Goal: Transaction & Acquisition: Purchase product/service

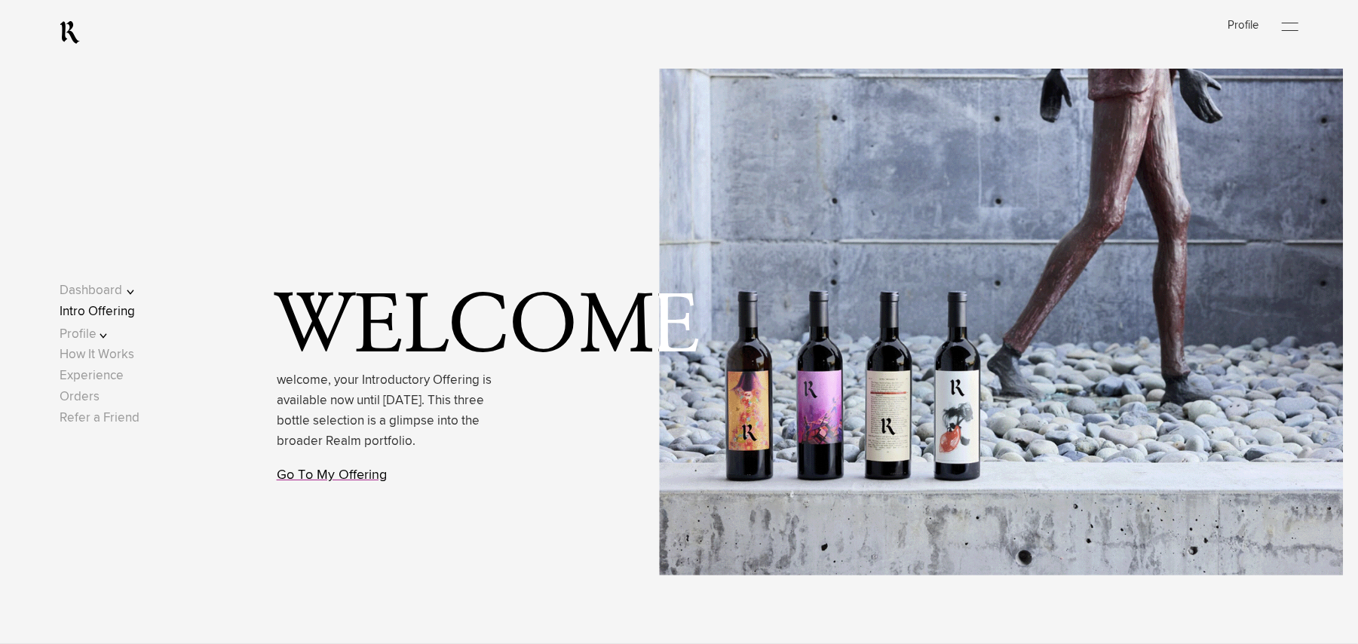
click at [359, 477] on link "Go To My Offering" at bounding box center [332, 475] width 110 height 14
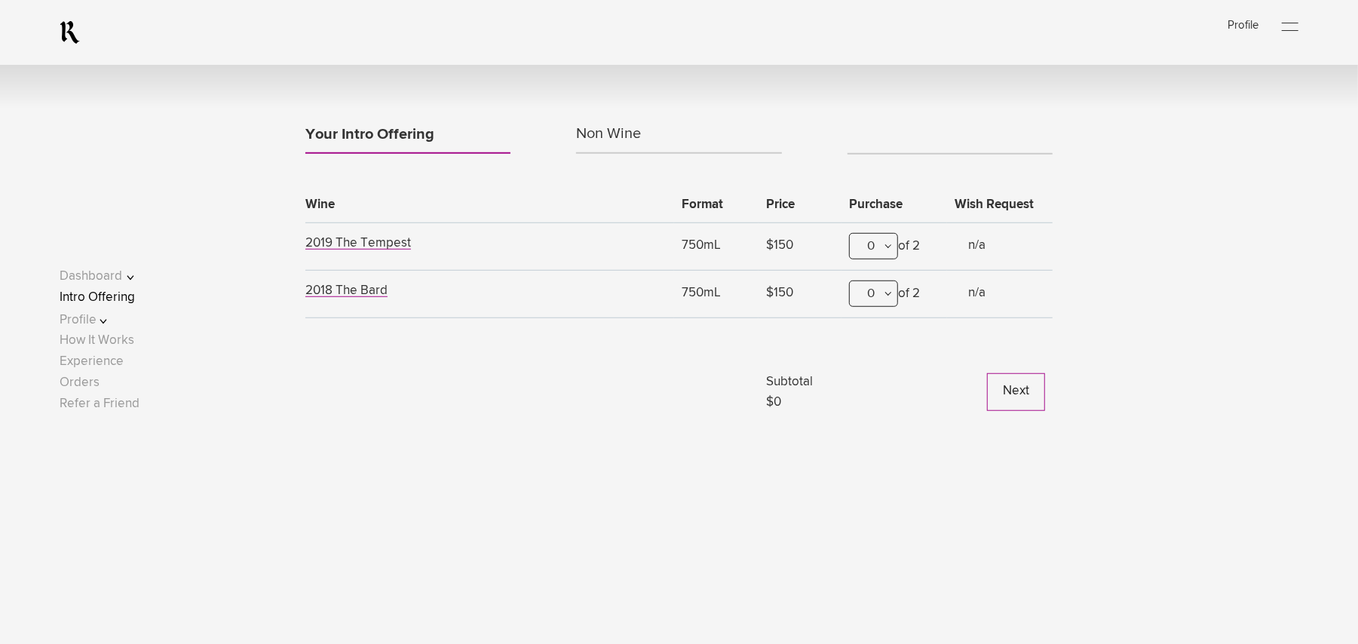
scroll to position [689, 0]
click at [887, 243] on div "0" at bounding box center [873, 243] width 49 height 26
click at [882, 321] on div "1" at bounding box center [873, 317] width 47 height 38
click at [1034, 387] on button "Next" at bounding box center [1016, 389] width 58 height 38
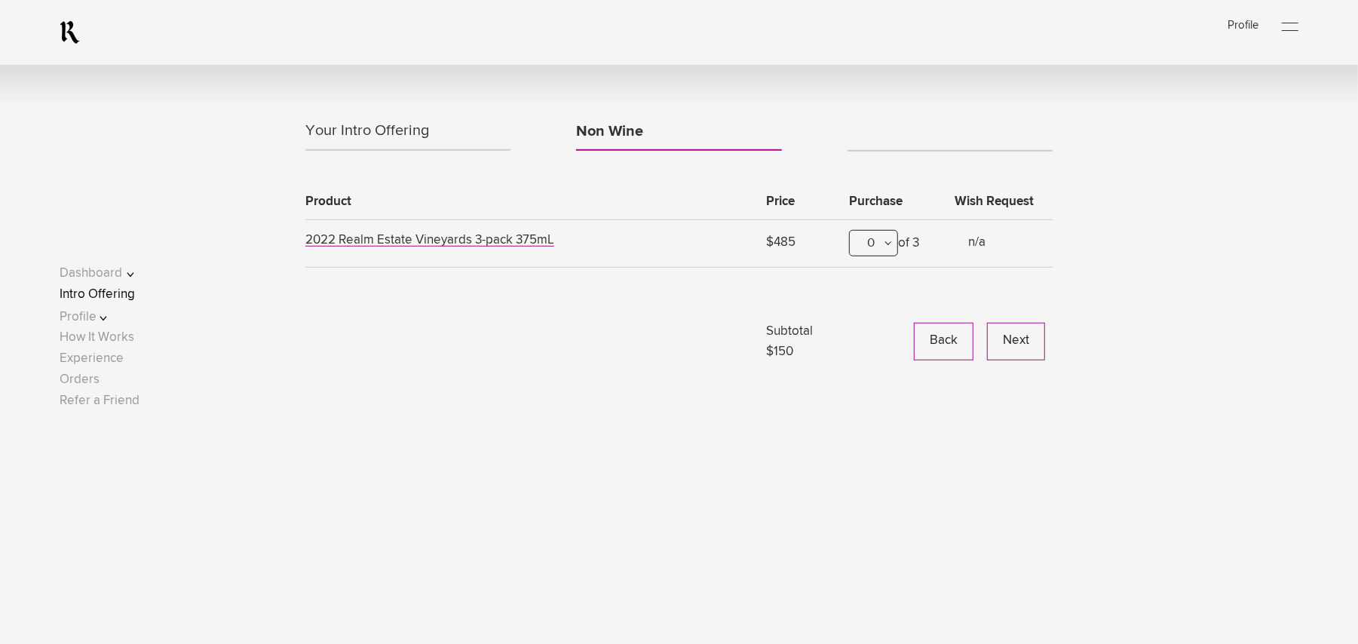
click at [1000, 348] on button "Next" at bounding box center [1016, 342] width 58 height 38
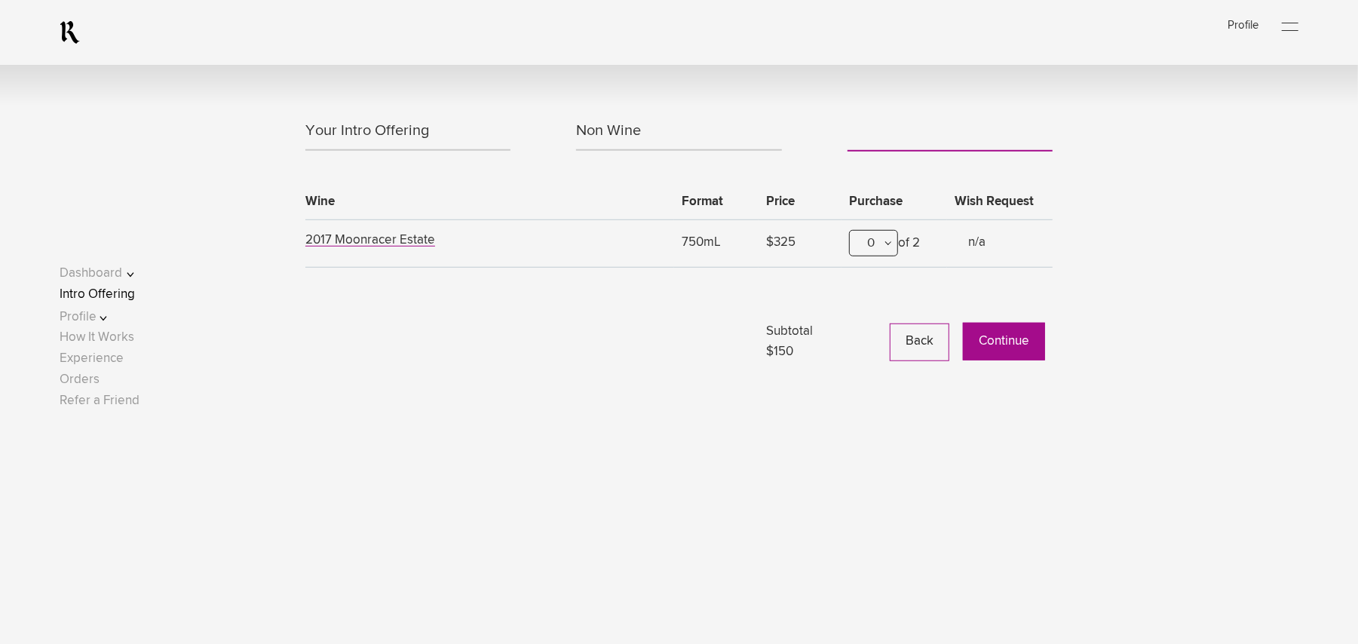
click at [1014, 341] on button "Continue" at bounding box center [1004, 342] width 82 height 38
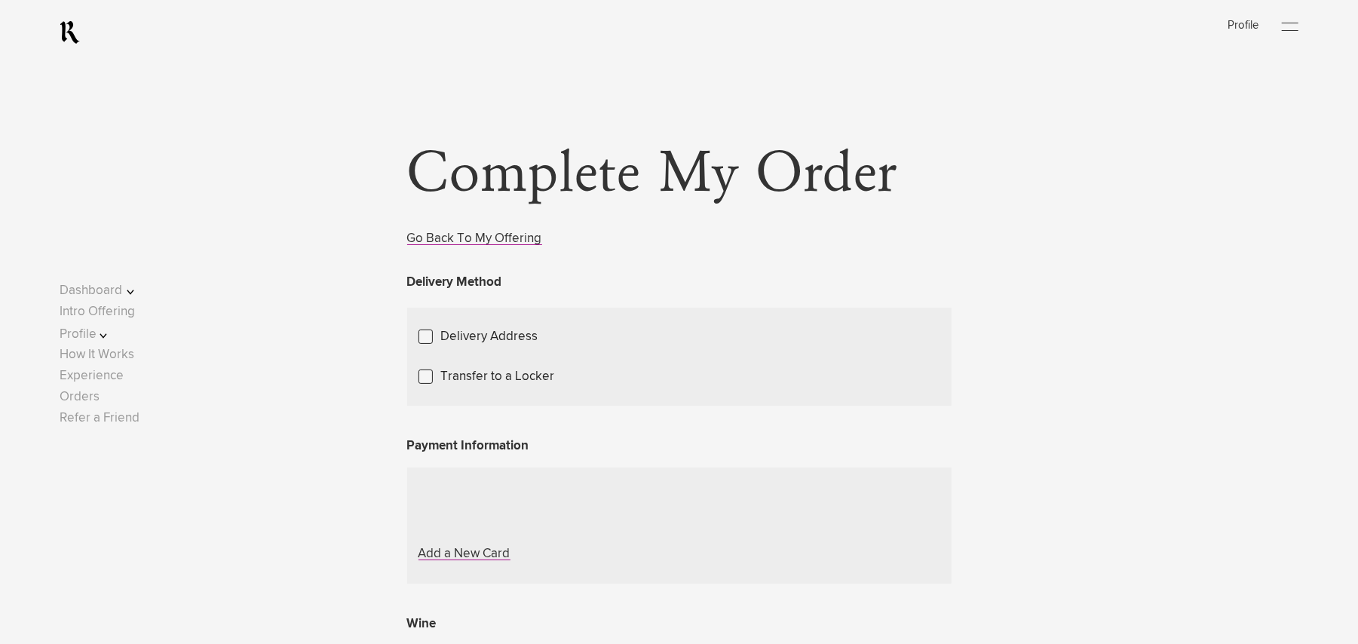
click at [495, 387] on label "Transfer to a Locker" at bounding box center [498, 376] width 114 height 20
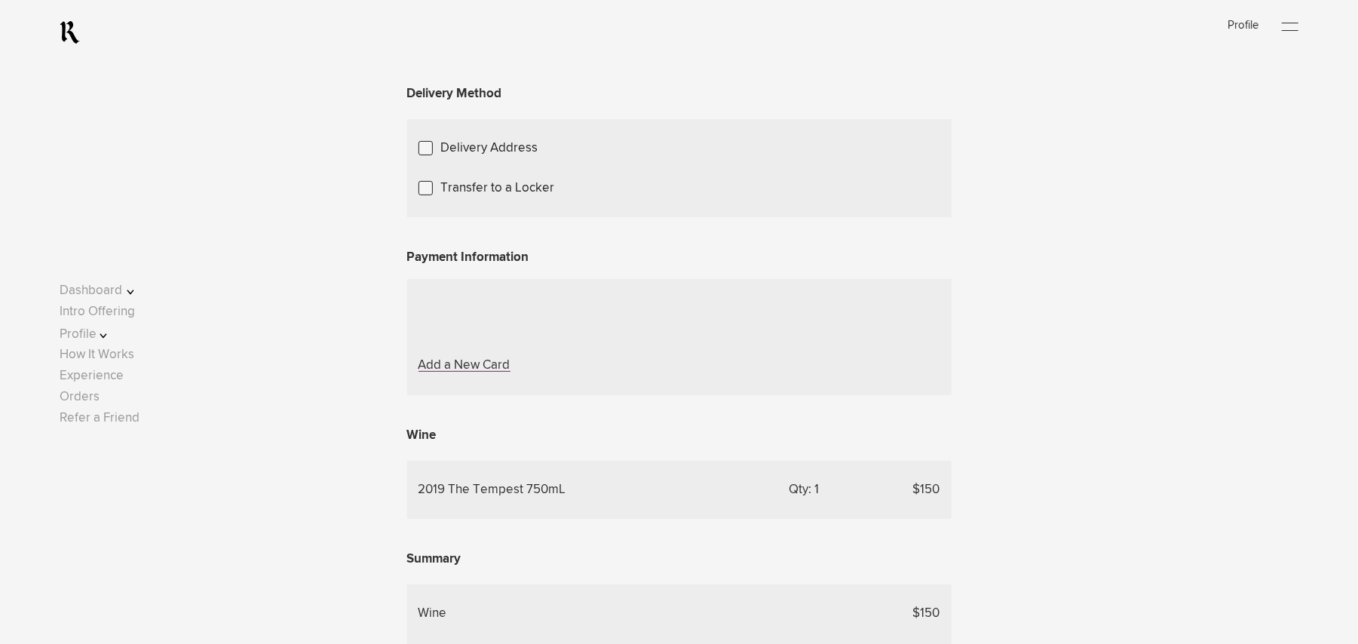
scroll to position [201, 0]
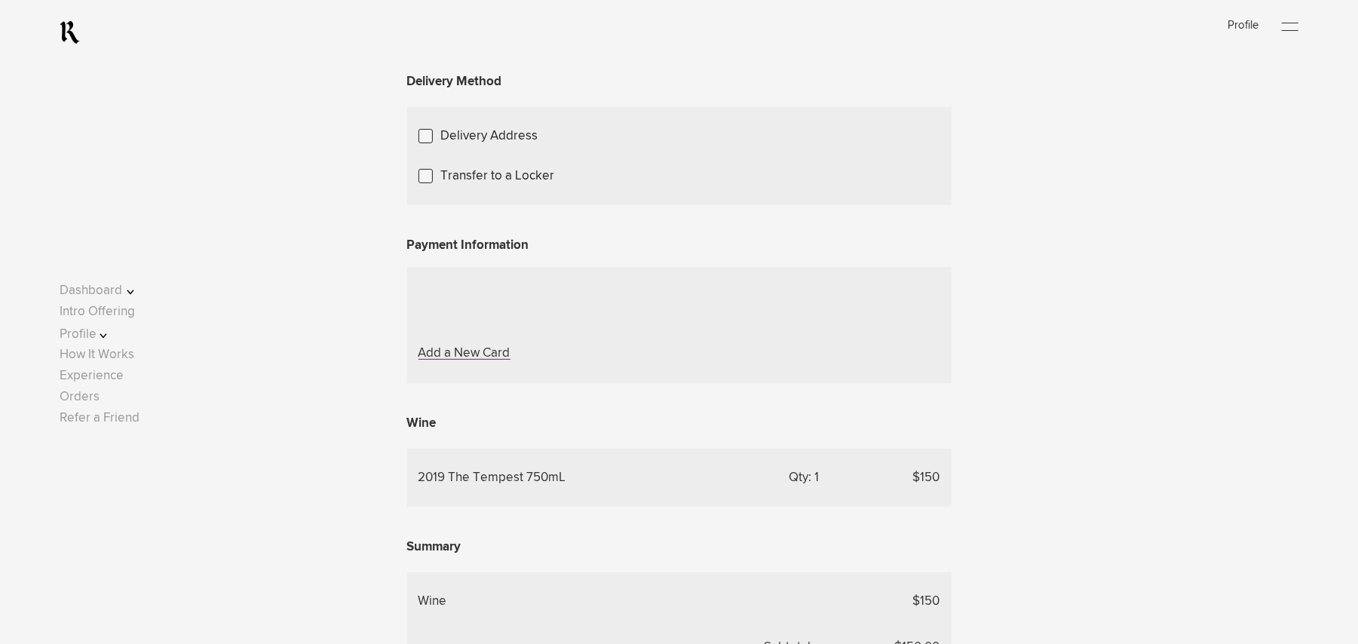
drag, startPoint x: 621, startPoint y: 233, endPoint x: 580, endPoint y: 269, distance: 54.5
click at [0, 0] on div "Choose A Locker Location" at bounding box center [0, 0] width 0 height 0
click at [0, 0] on div "Transfer to my locker at Domaine Storage" at bounding box center [0, 0] width 0 height 0
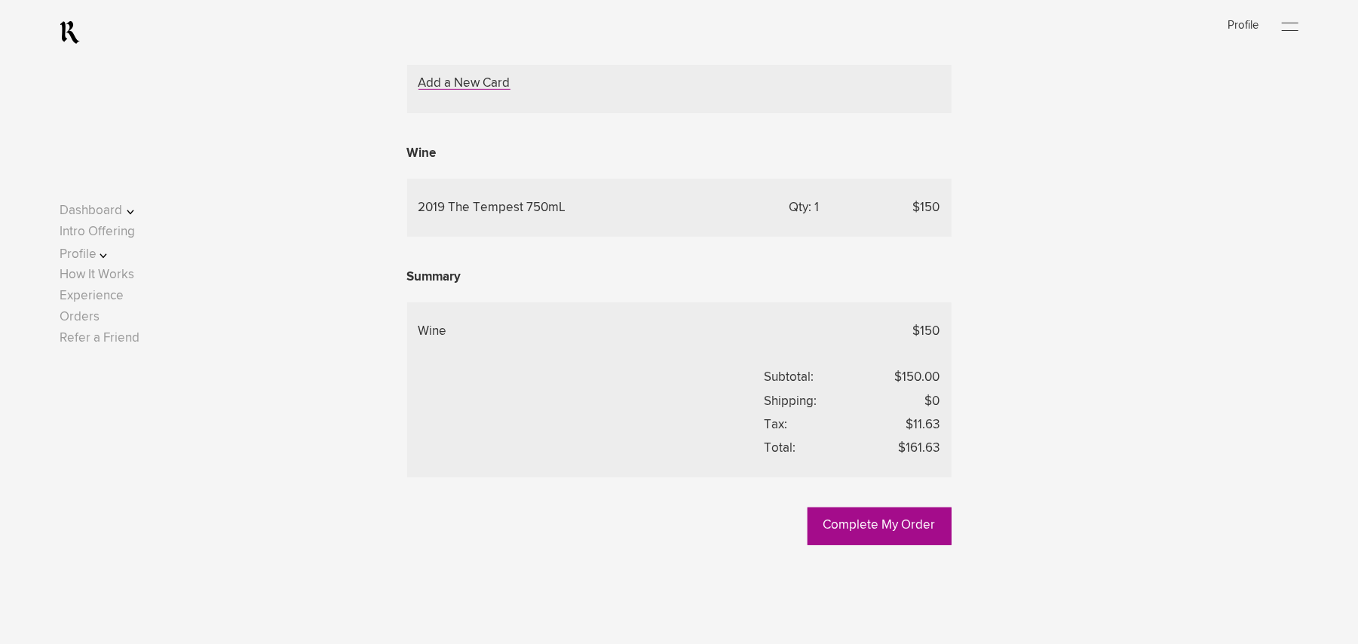
scroll to position [502, 0]
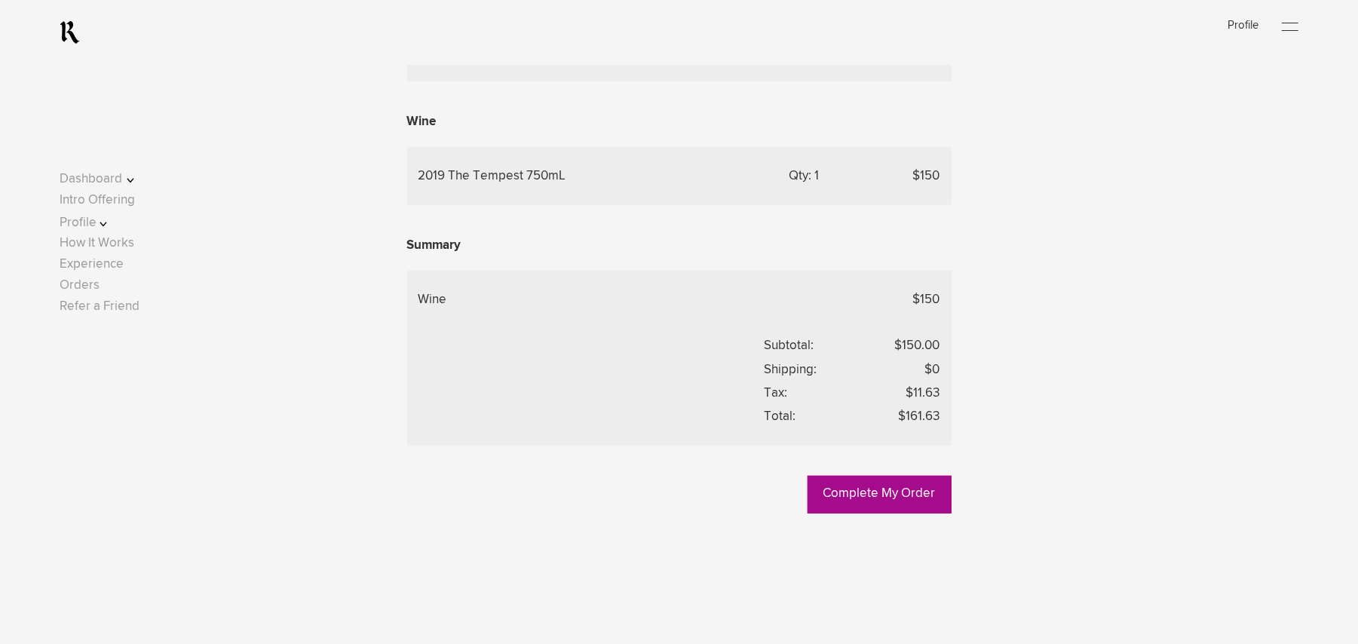
click at [465, 58] on link "Add a New Card" at bounding box center [464, 51] width 92 height 13
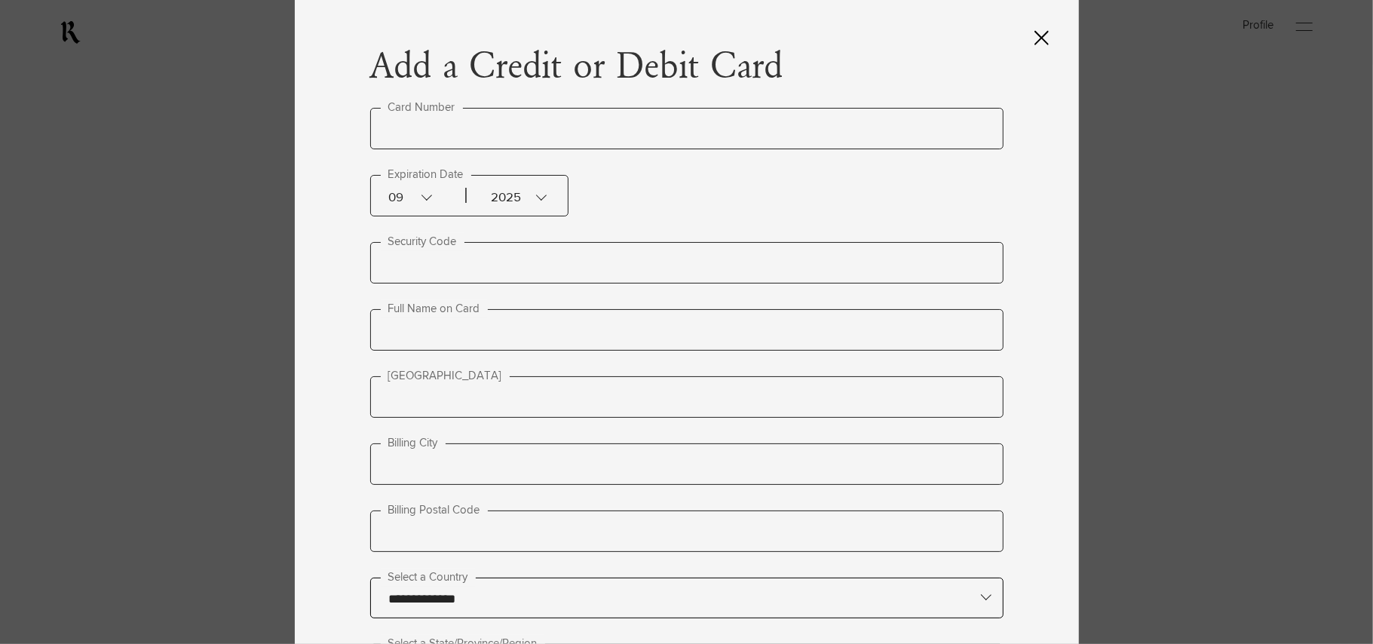
click at [445, 142] on input "text" at bounding box center [686, 128] width 633 height 41
type input "**********"
click at [510, 194] on div "2025" at bounding box center [501, 196] width 75 height 40
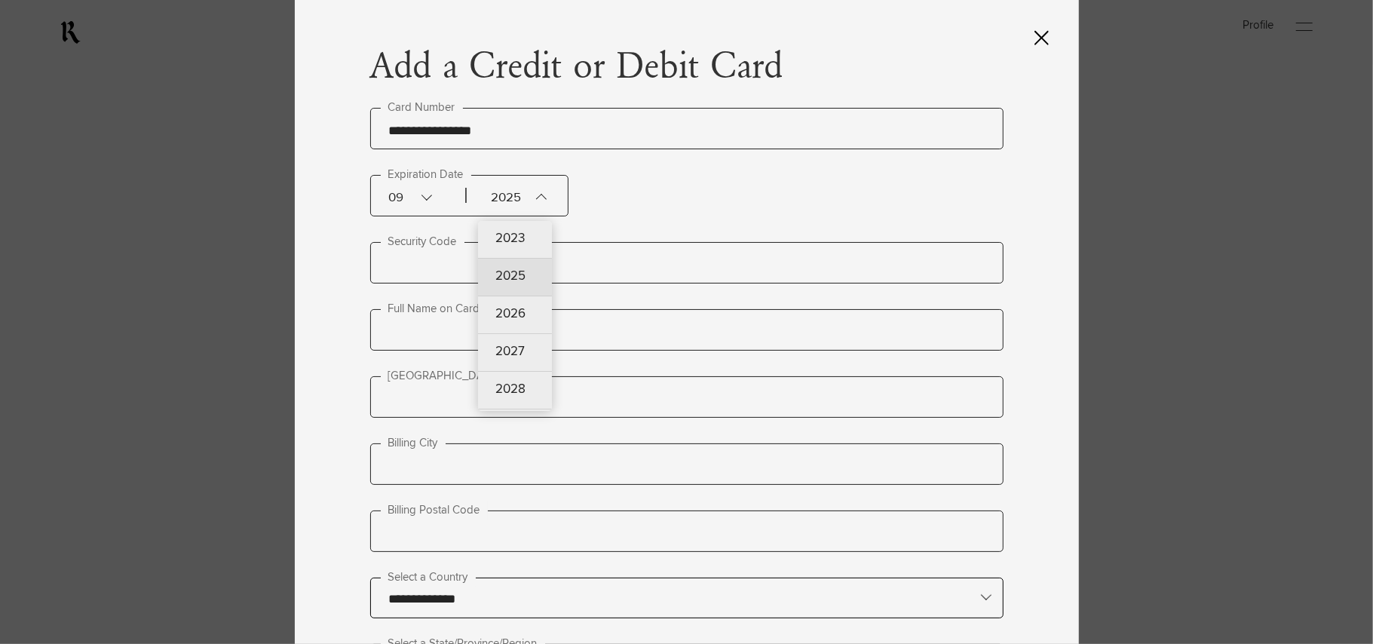
click at [413, 200] on div at bounding box center [686, 322] width 1373 height 644
click at [415, 188] on div "09" at bounding box center [426, 196] width 75 height 40
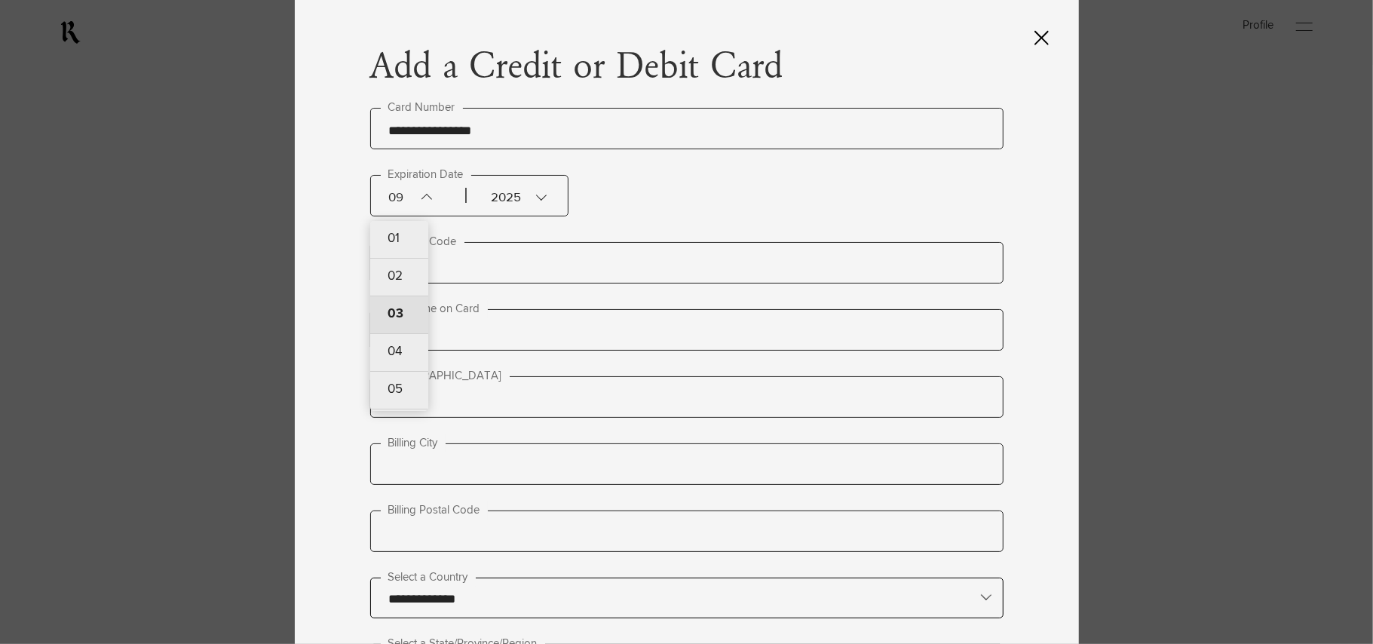
click at [395, 305] on div "03" at bounding box center [399, 315] width 58 height 38
click at [522, 199] on div "2025" at bounding box center [501, 196] width 75 height 40
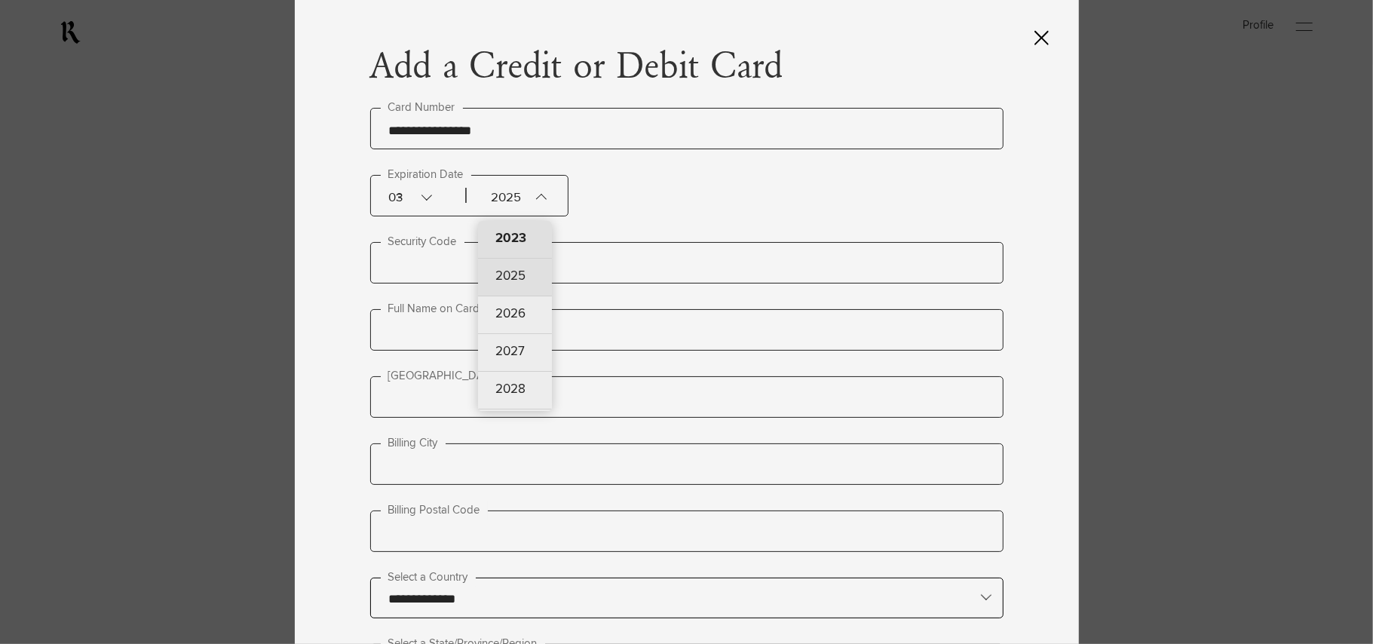
click at [516, 238] on div "2023" at bounding box center [515, 240] width 74 height 38
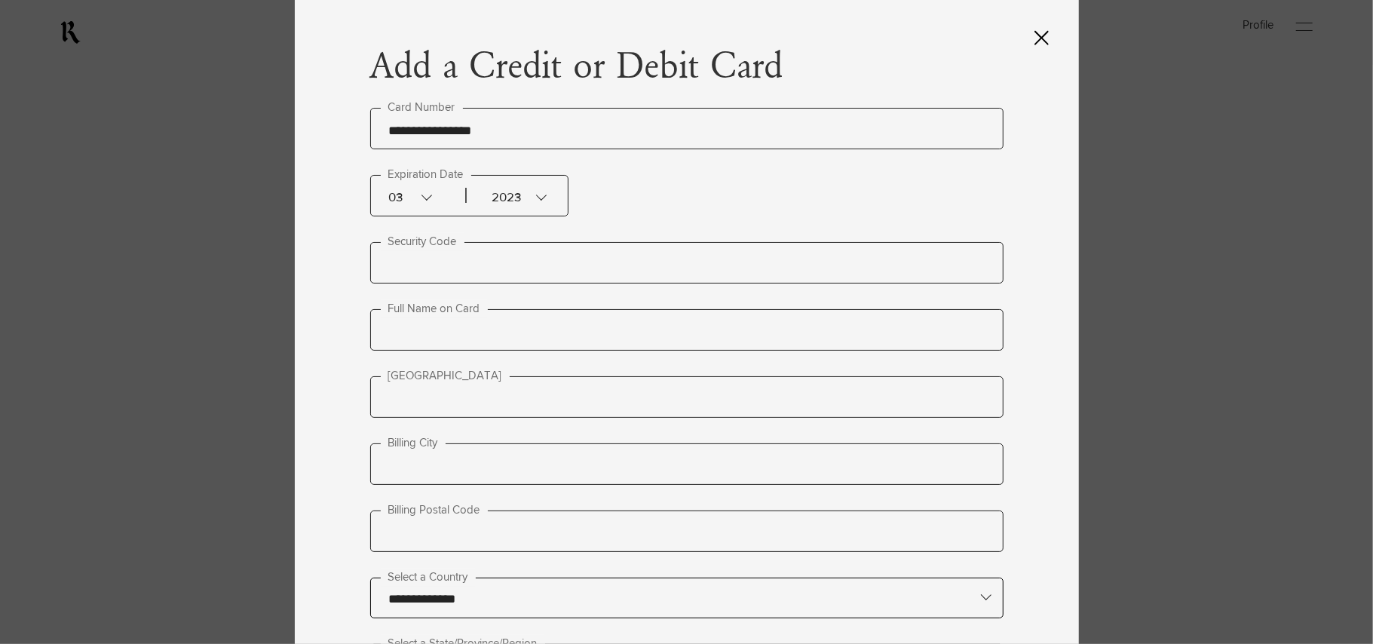
click at [531, 199] on div "2023" at bounding box center [501, 196] width 75 height 40
click at [522, 244] on div "2023" at bounding box center [515, 240] width 74 height 38
click at [462, 258] on input "text" at bounding box center [686, 262] width 633 height 41
type input "***"
click at [464, 321] on input "text" at bounding box center [686, 329] width 633 height 41
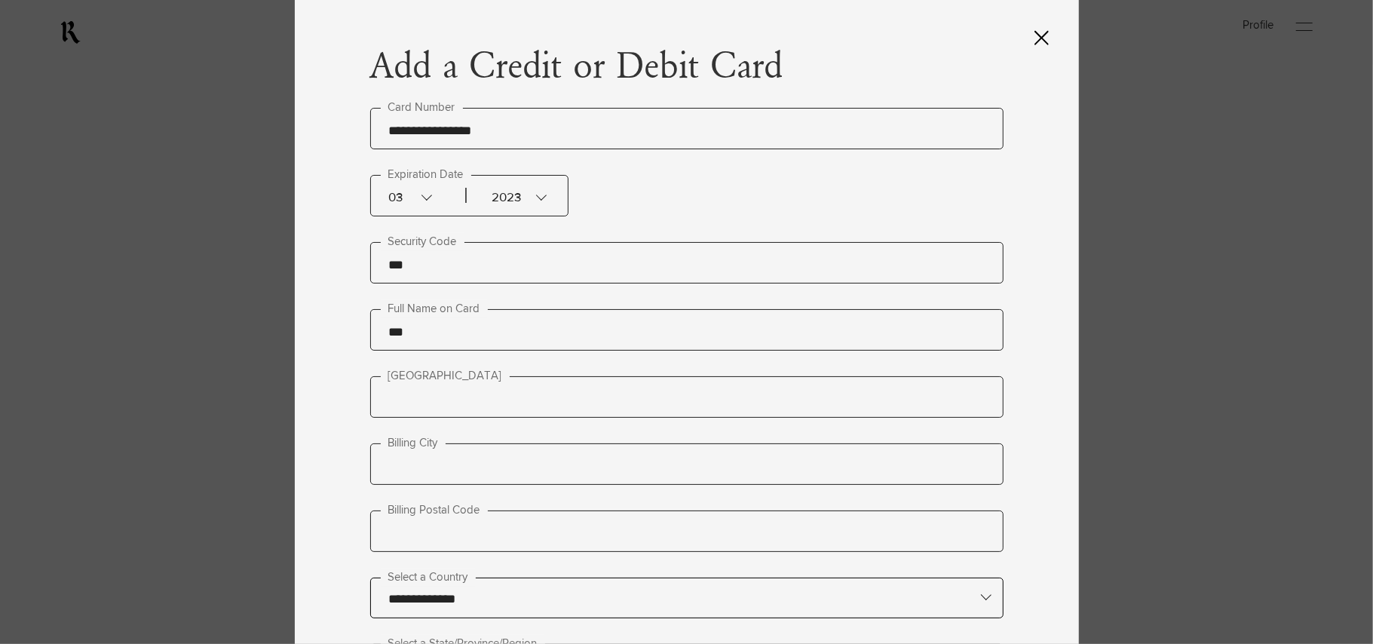
type input "****"
click at [439, 398] on input "text" at bounding box center [686, 396] width 633 height 41
type input "*****"
type input "***"
type input "****"
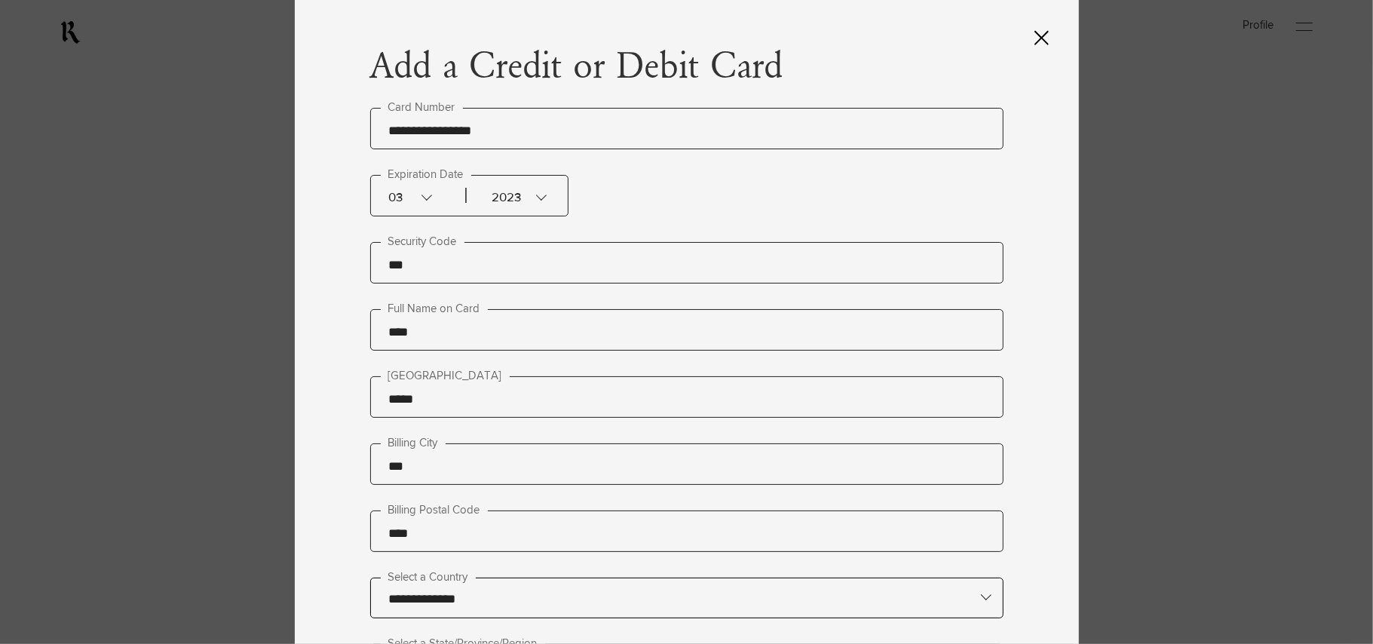
type lightning-primitive-input-simple "c"
type input "*"
type lightning-primitive-input-simple "ca"
type input "**********"
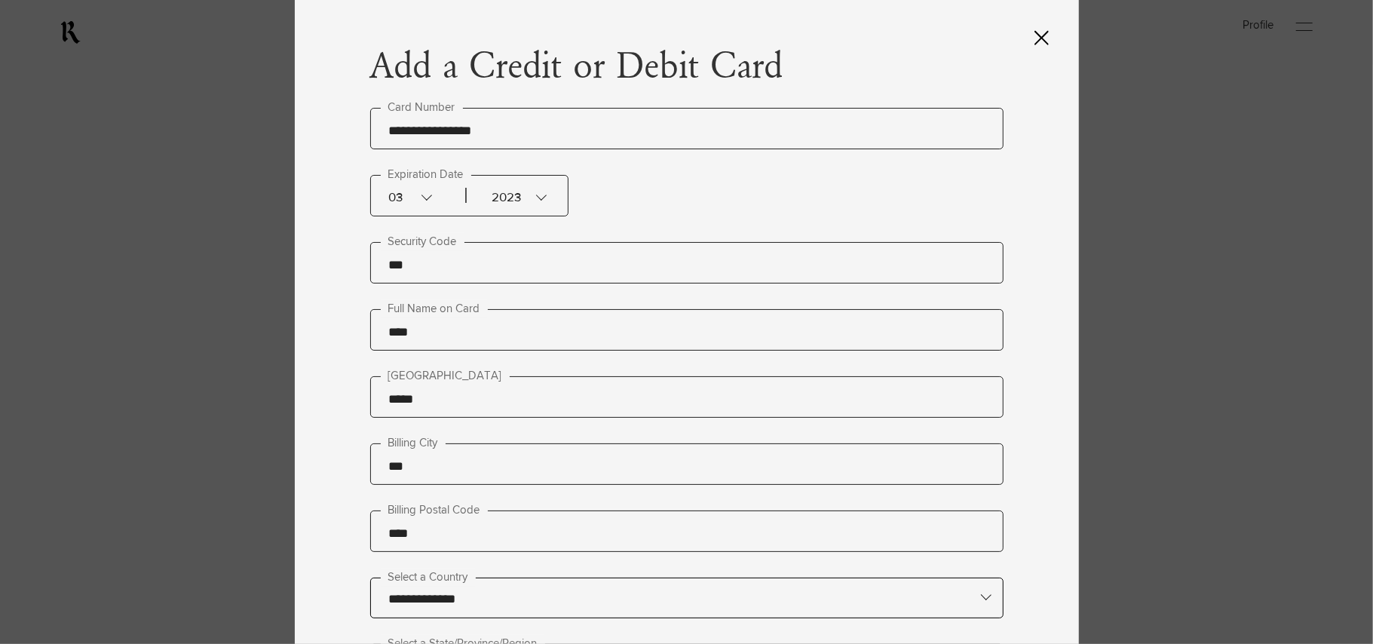
click at [537, 197] on div "2023" at bounding box center [501, 196] width 75 height 40
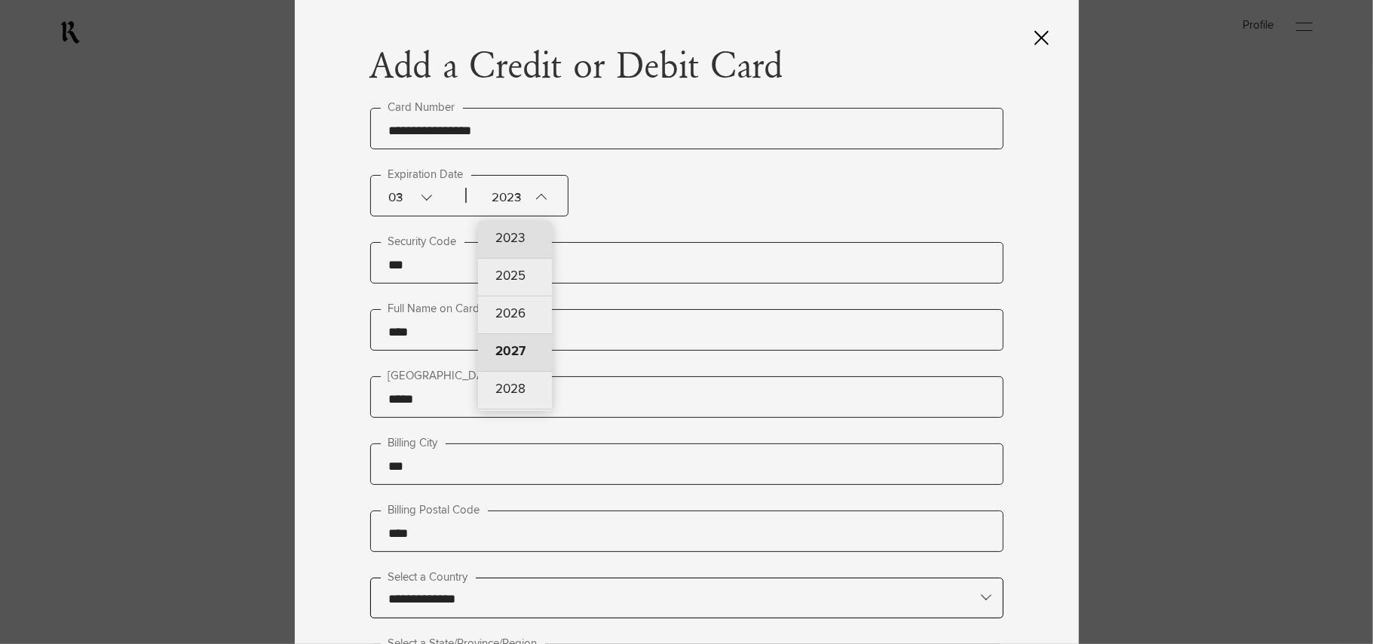
click at [513, 357] on div "2027" at bounding box center [515, 353] width 74 height 38
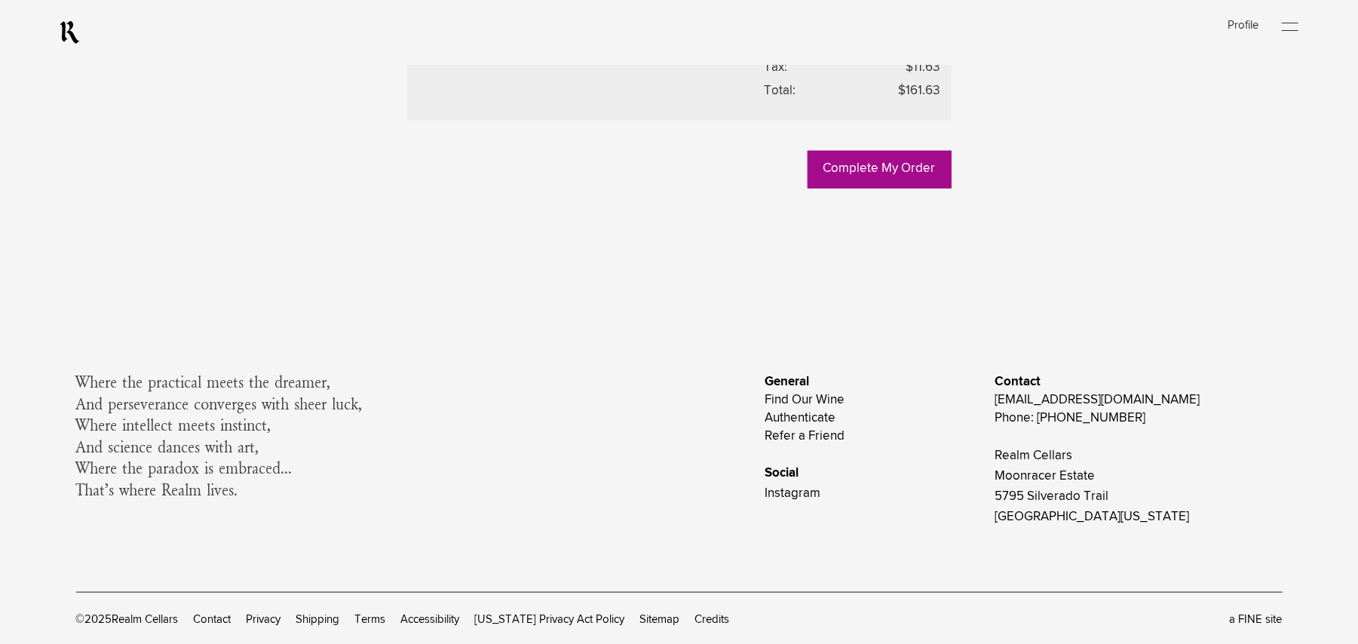
scroll to position [905, 0]
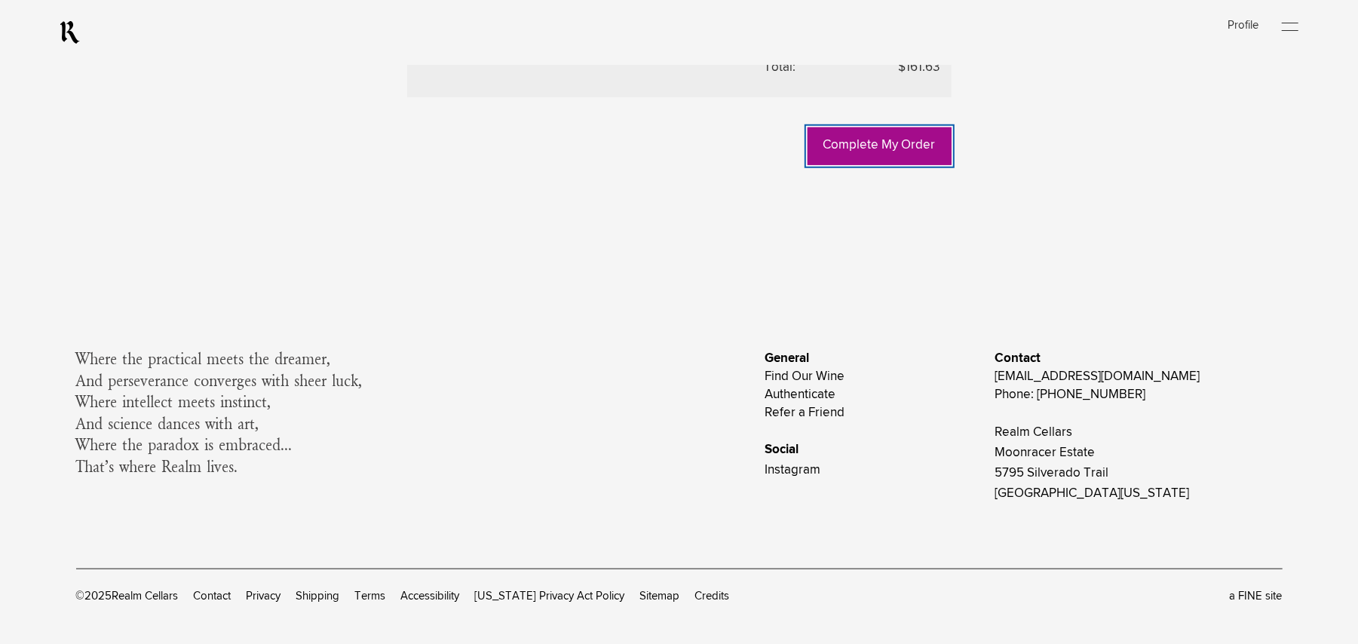
click at [862, 165] on link "Complete My Order" at bounding box center [879, 146] width 144 height 38
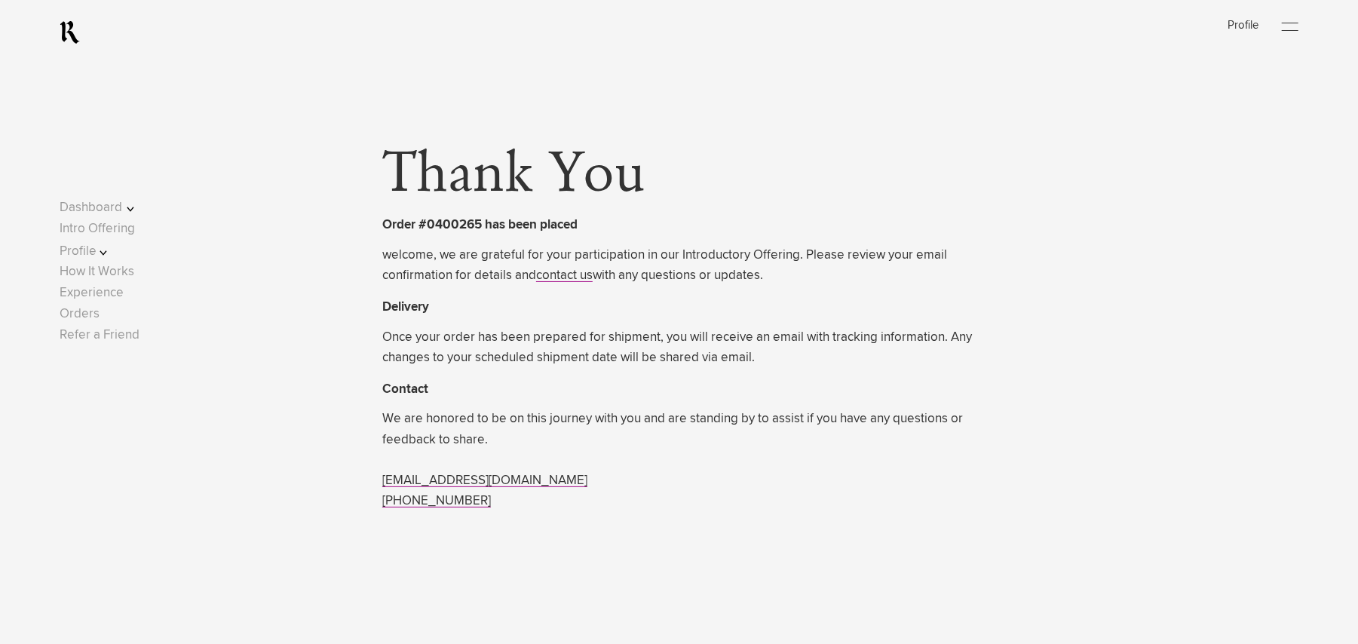
click at [1298, 19] on div at bounding box center [1289, 27] width 17 height 23
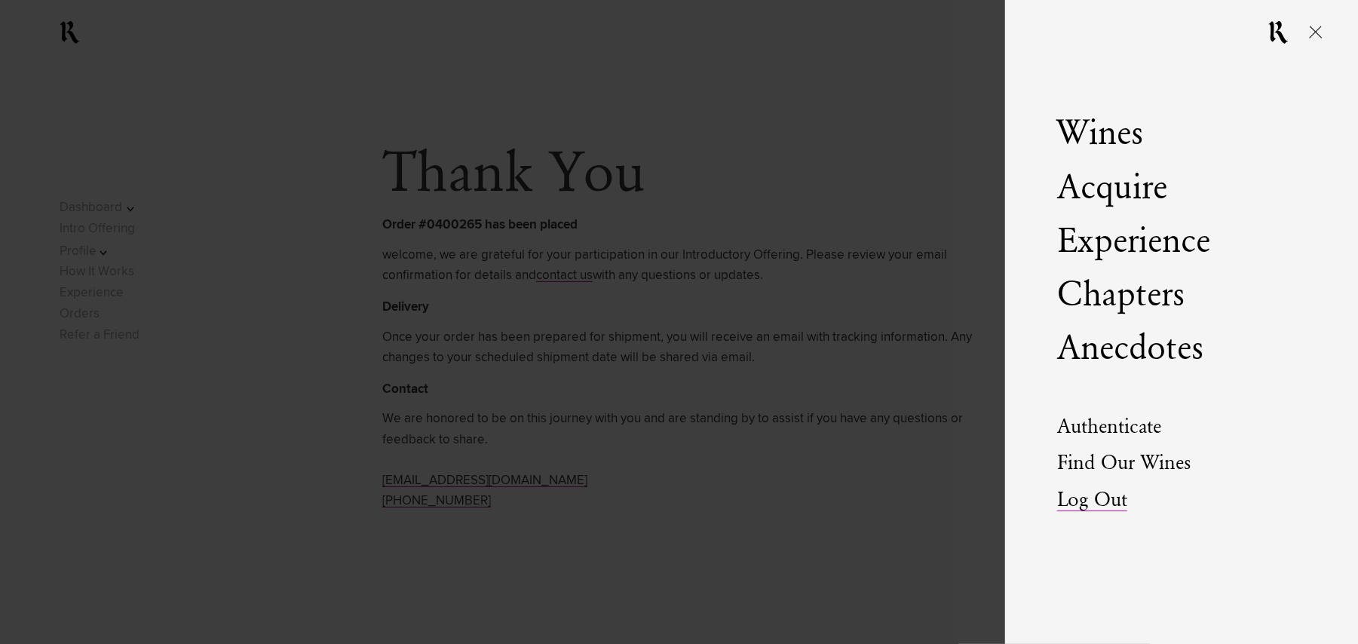
click at [1068, 499] on link "Log Out" at bounding box center [1092, 500] width 70 height 21
